Goal: Obtain resource: Download file/media

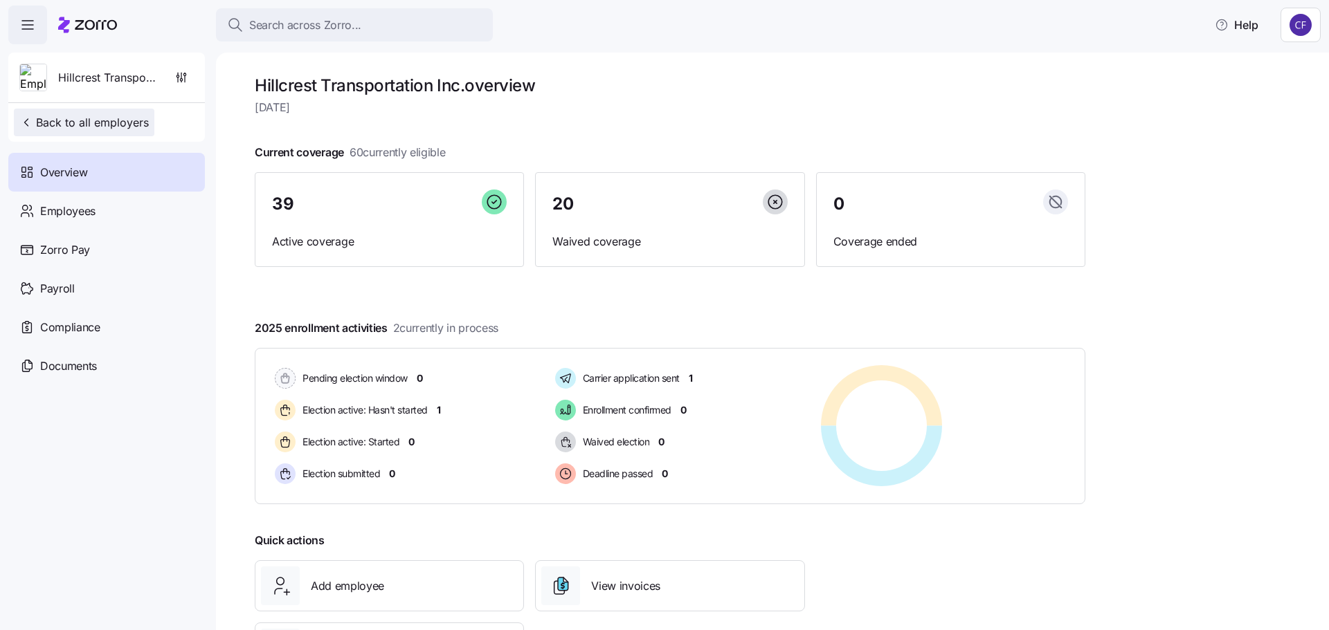
click at [129, 116] on span "Back to all employers" at bounding box center [83, 122] width 129 height 17
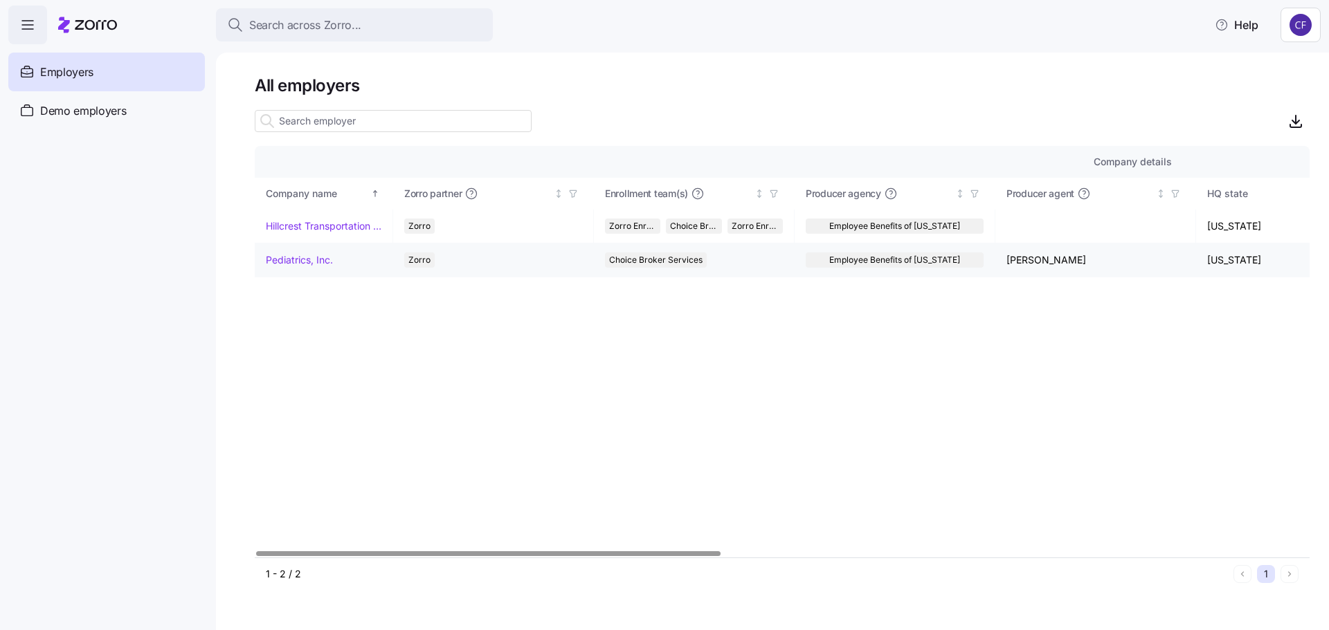
click at [320, 257] on link "Pediatrics, Inc." at bounding box center [299, 260] width 67 height 14
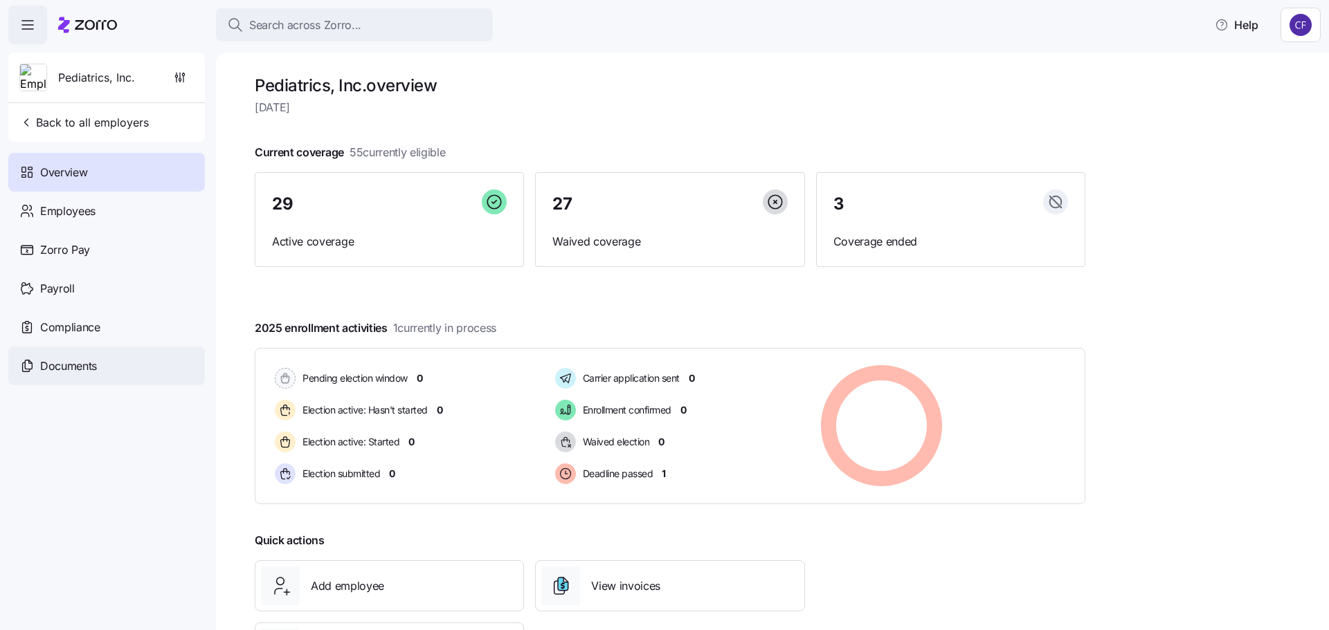
click at [87, 370] on span "Documents" at bounding box center [68, 366] width 57 height 17
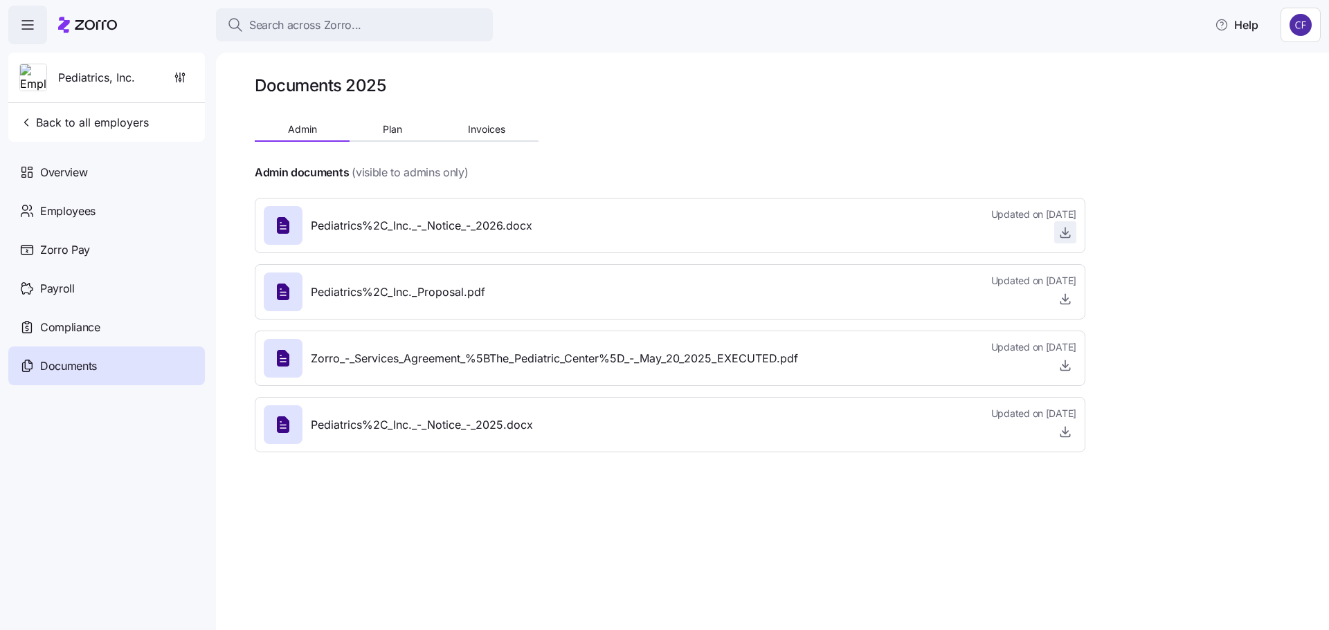
click at [1065, 232] on icon "button" at bounding box center [1065, 231] width 0 height 7
click at [98, 120] on span "Back to all employers" at bounding box center [83, 122] width 129 height 17
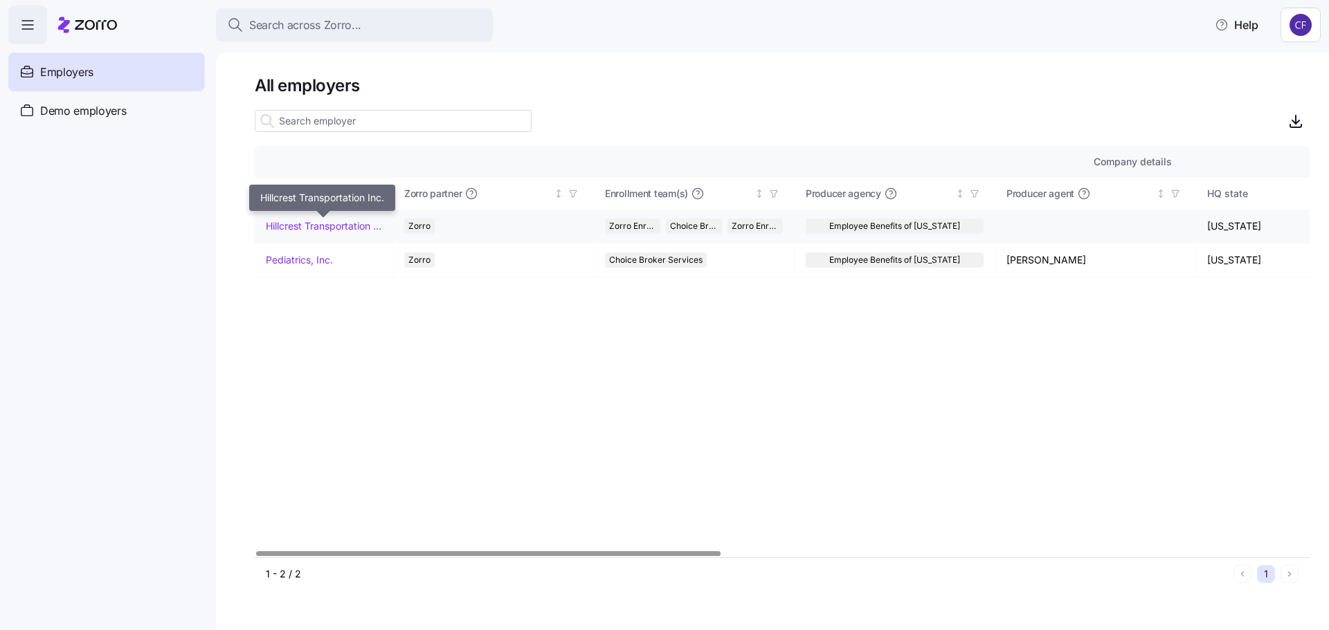
click at [302, 229] on link "Hillcrest Transportation Inc." at bounding box center [324, 226] width 116 height 14
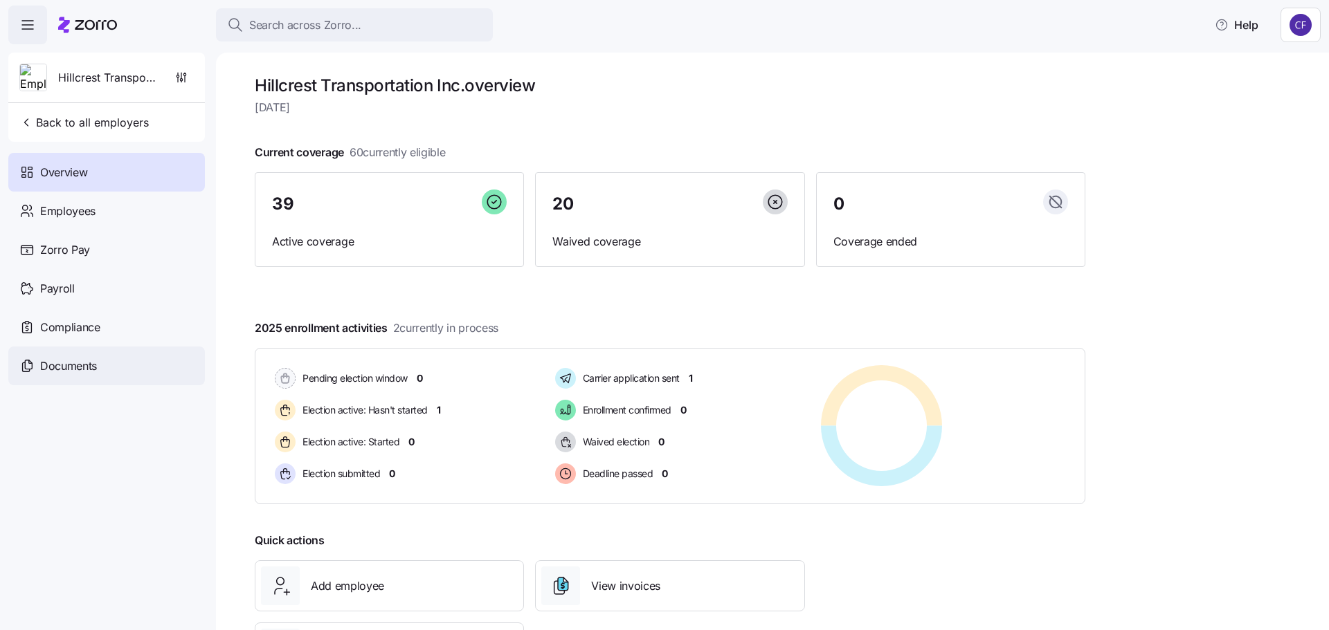
click at [57, 368] on span "Documents" at bounding box center [68, 366] width 57 height 17
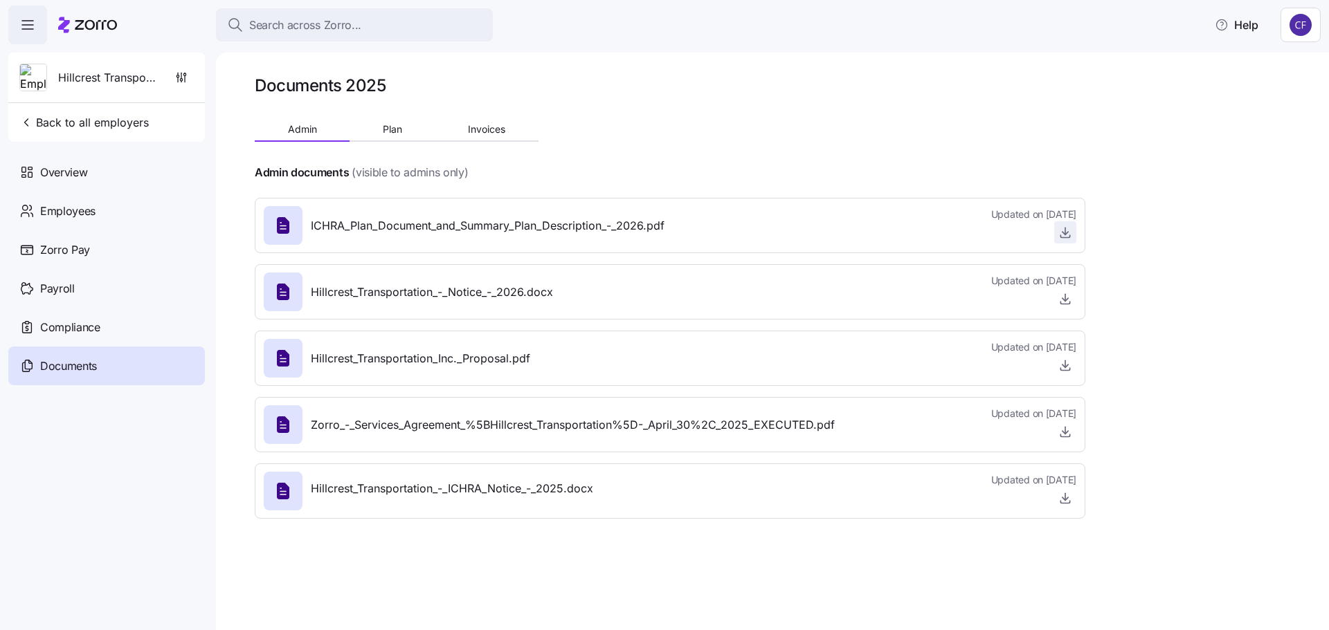
click at [1061, 232] on icon "button" at bounding box center [1065, 233] width 14 height 14
click at [1063, 302] on icon "button" at bounding box center [1065, 299] width 14 height 14
